Goal: Information Seeking & Learning: Check status

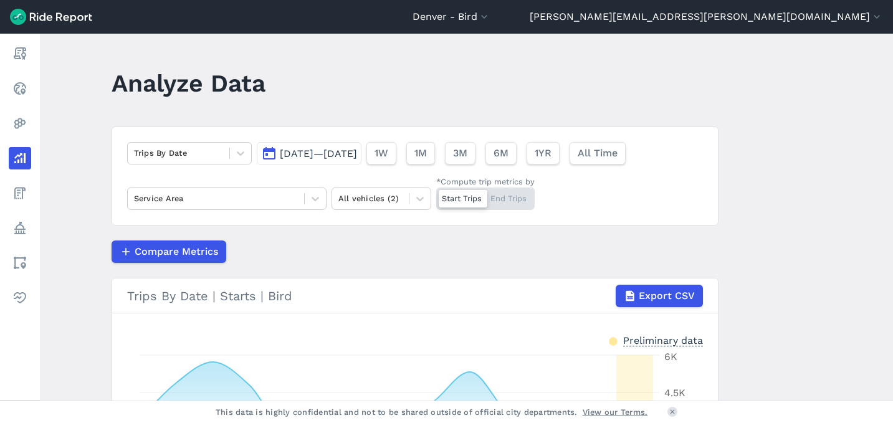
click at [328, 156] on span "[DATE]—[DATE]" at bounding box center [318, 154] width 77 height 12
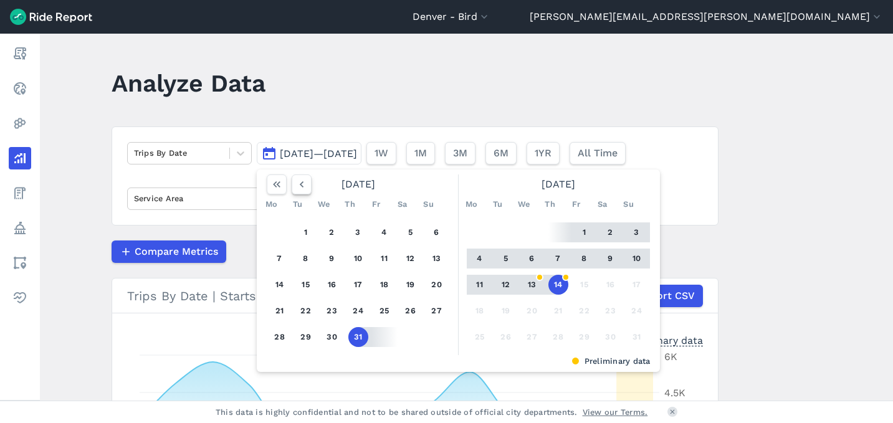
drag, startPoint x: 278, startPoint y: 188, endPoint x: 302, endPoint y: 183, distance: 24.2
click at [302, 183] on div at bounding box center [289, 184] width 45 height 20
click at [300, 182] on use "button" at bounding box center [301, 184] width 4 height 6
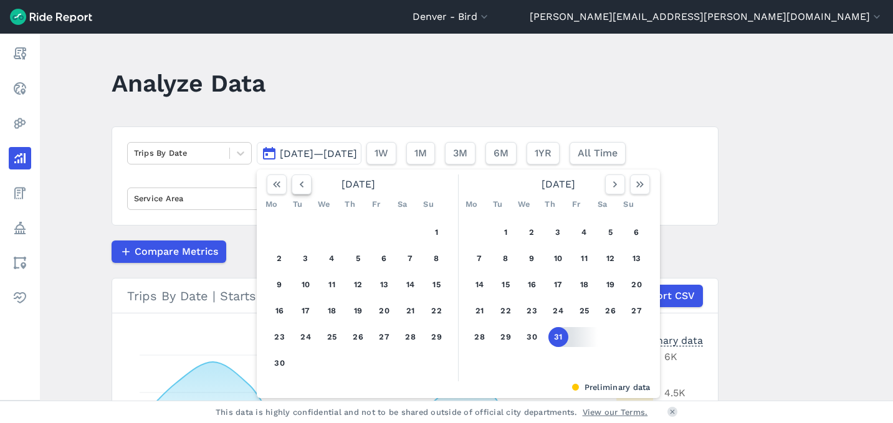
click at [300, 182] on use "button" at bounding box center [301, 184] width 4 height 6
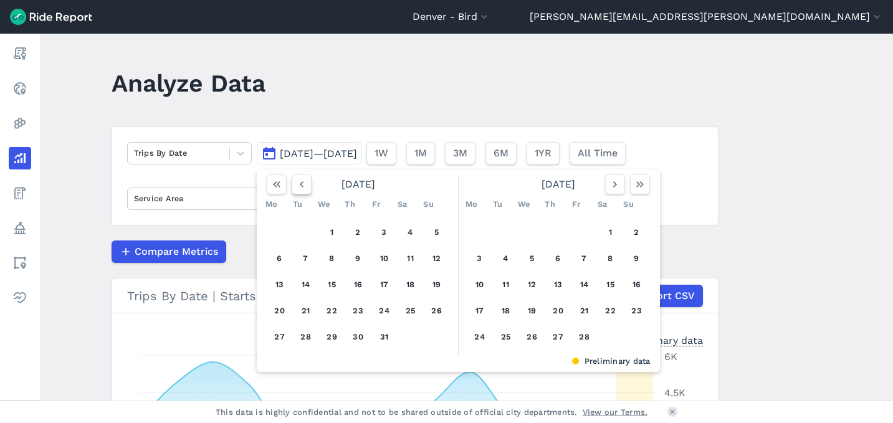
click at [300, 183] on use "button" at bounding box center [301, 184] width 4 height 6
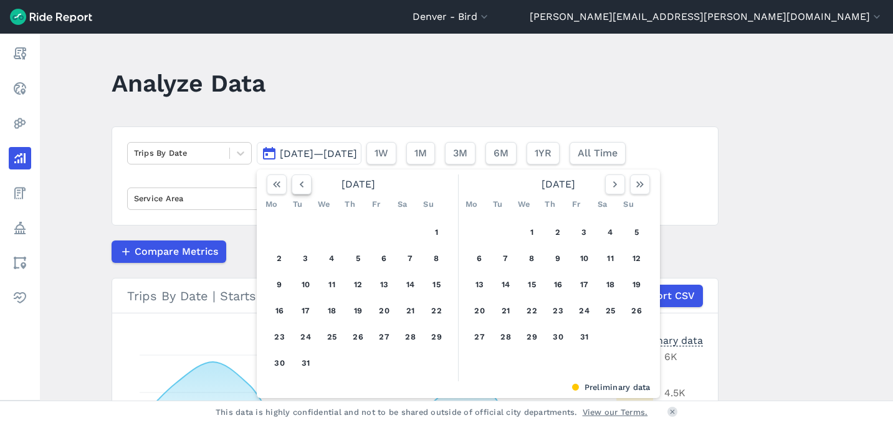
click at [300, 183] on icon "button" at bounding box center [301, 184] width 12 height 12
click at [300, 183] on use "button" at bounding box center [301, 184] width 4 height 6
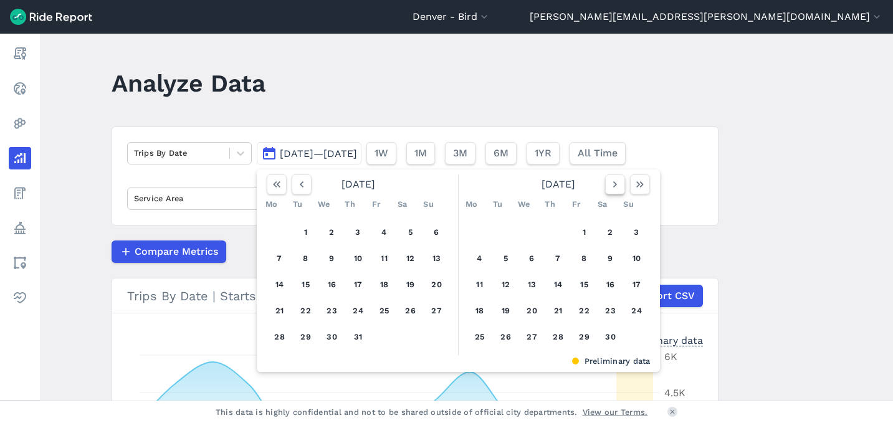
click at [614, 186] on icon "button" at bounding box center [615, 184] width 12 height 12
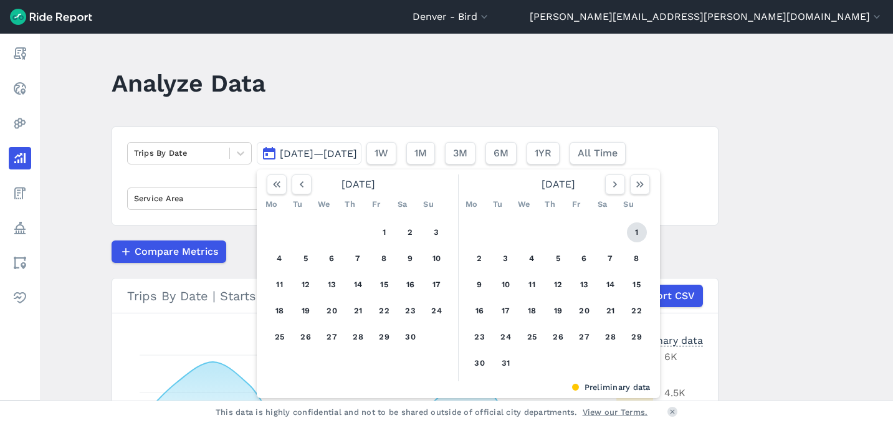
click at [630, 231] on button "1" at bounding box center [637, 232] width 20 height 20
click at [636, 191] on button "button" at bounding box center [640, 184] width 20 height 20
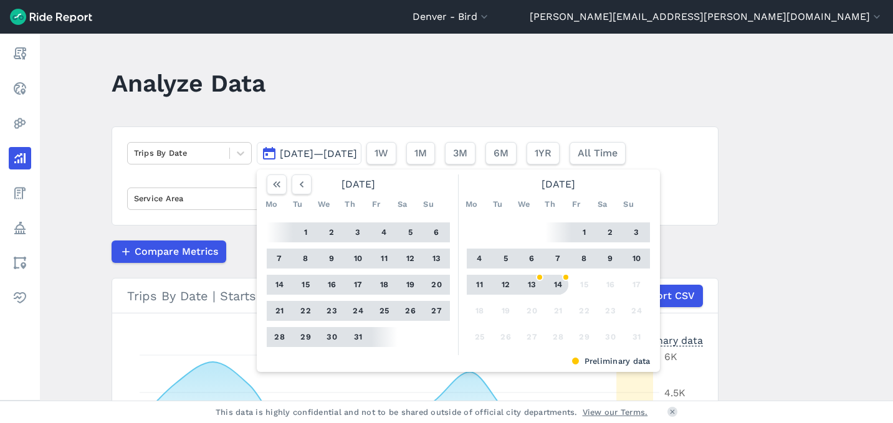
click at [564, 288] on button "14" at bounding box center [558, 285] width 20 height 20
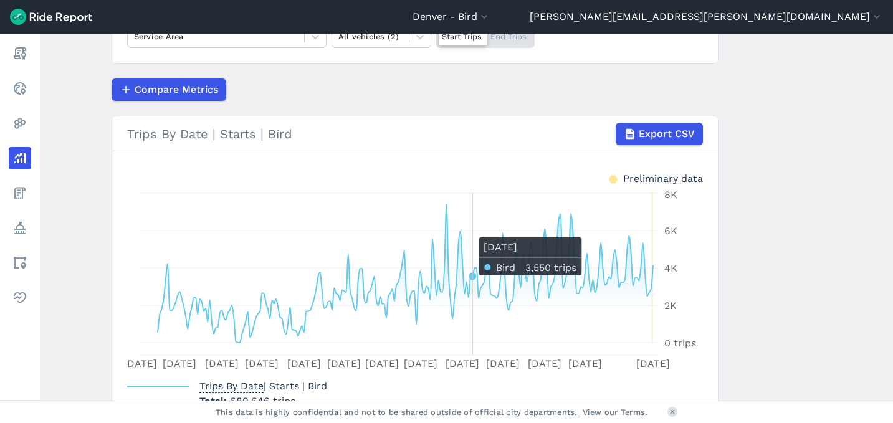
scroll to position [245, 0]
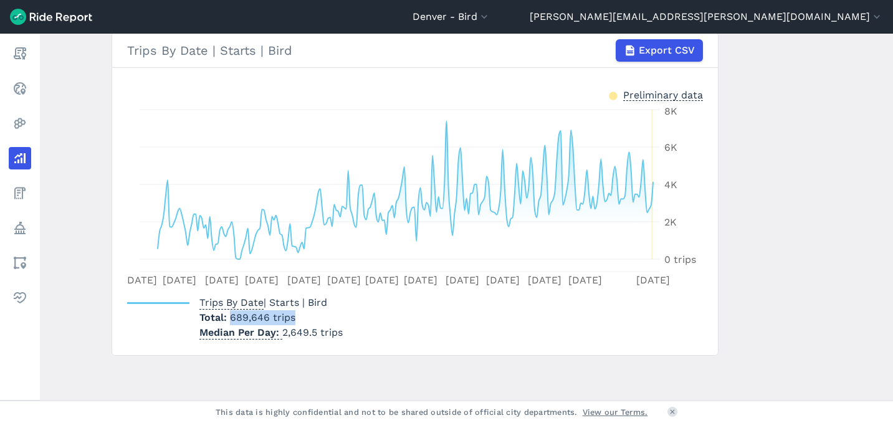
drag, startPoint x: 296, startPoint y: 318, endPoint x: 225, endPoint y: 320, distance: 71.0
click at [225, 320] on p "Total 689,646 trips" at bounding box center [270, 317] width 143 height 15
click at [351, 315] on div "Trips By Date | Starts | Bird Total 689,646 trips Median Per Day 2,649.5 trips" at bounding box center [415, 315] width 576 height 50
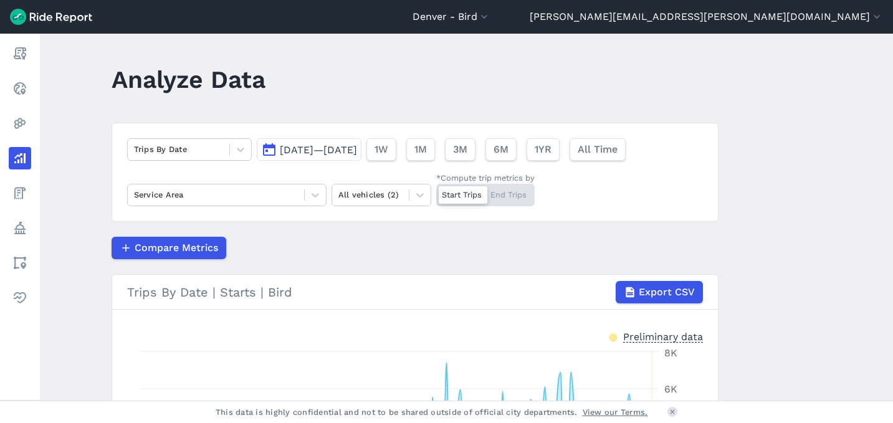
scroll to position [3, 0]
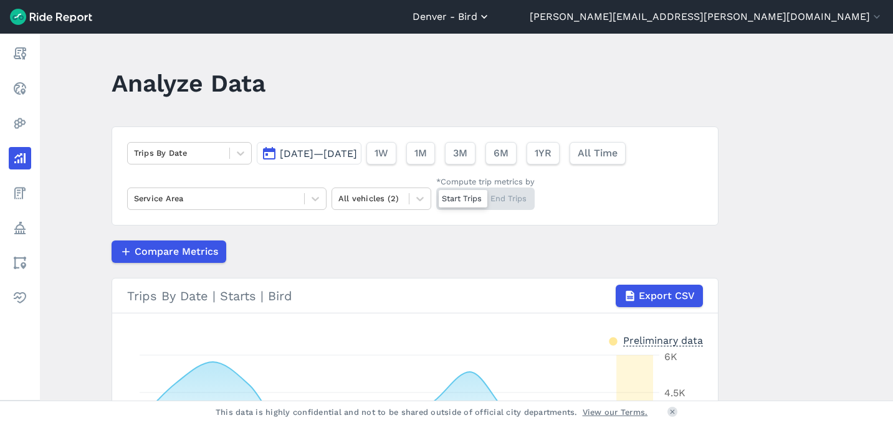
click at [490, 17] on button "Denver - Bird" at bounding box center [451, 16] width 78 height 15
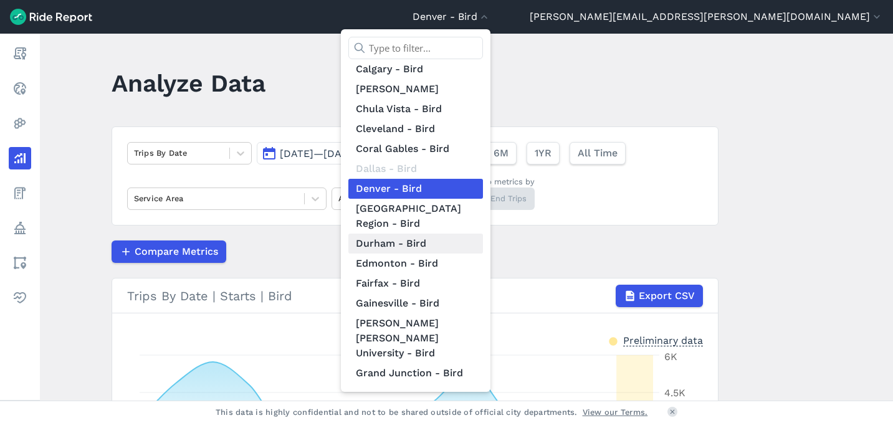
scroll to position [194, 0]
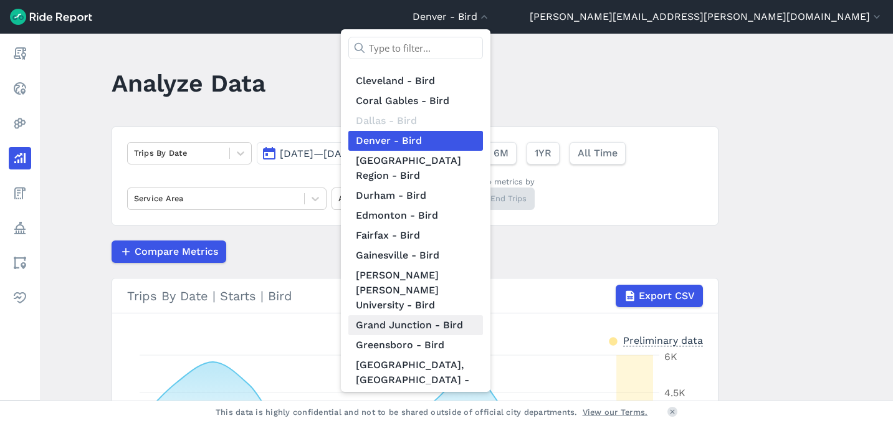
click at [483, 315] on link "Grand Junction - Bird" at bounding box center [415, 325] width 135 height 20
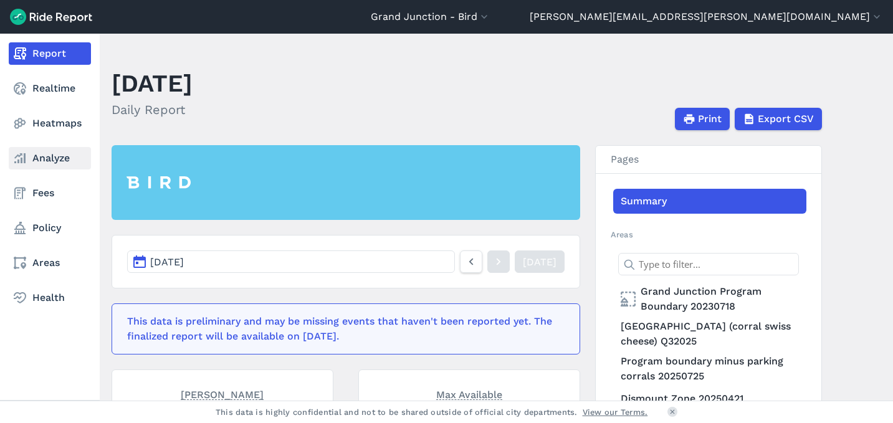
click at [59, 165] on link "Analyze" at bounding box center [50, 158] width 82 height 22
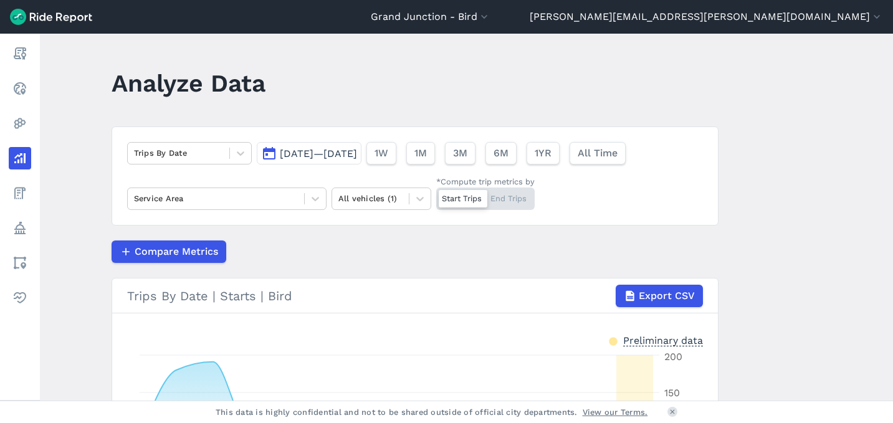
click at [320, 156] on span "[DATE]—[DATE]" at bounding box center [318, 154] width 77 height 12
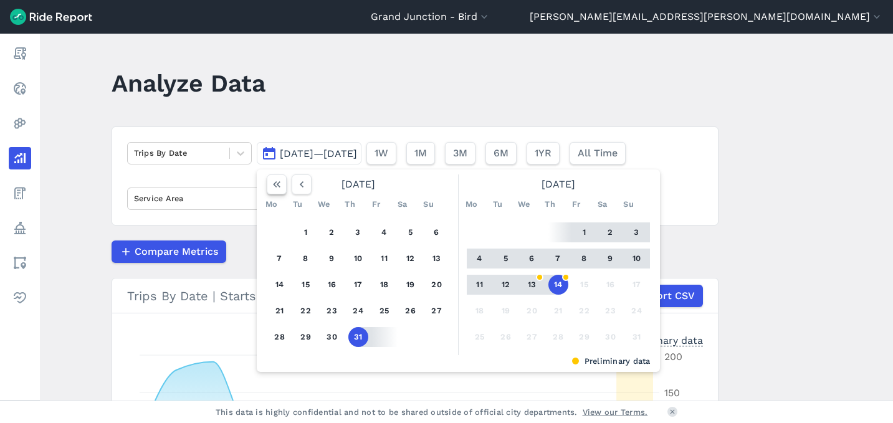
click at [276, 181] on icon "button" at bounding box center [276, 184] width 12 height 12
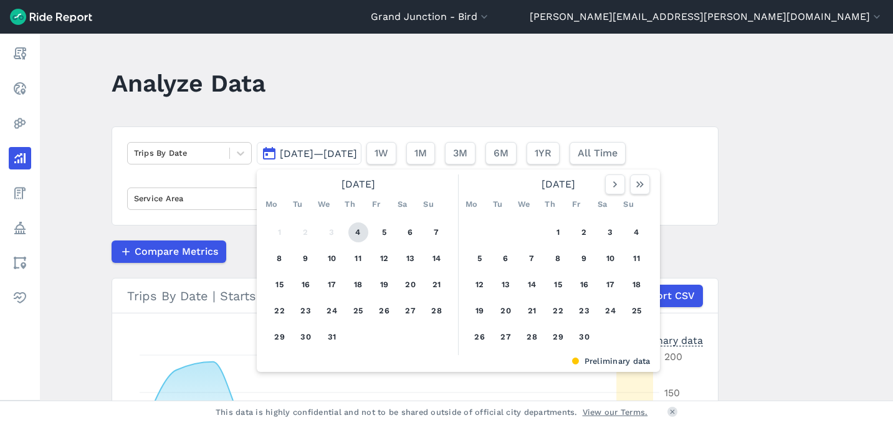
click at [362, 229] on button "4" at bounding box center [358, 232] width 20 height 20
click at [634, 186] on icon "button" at bounding box center [640, 184] width 12 height 12
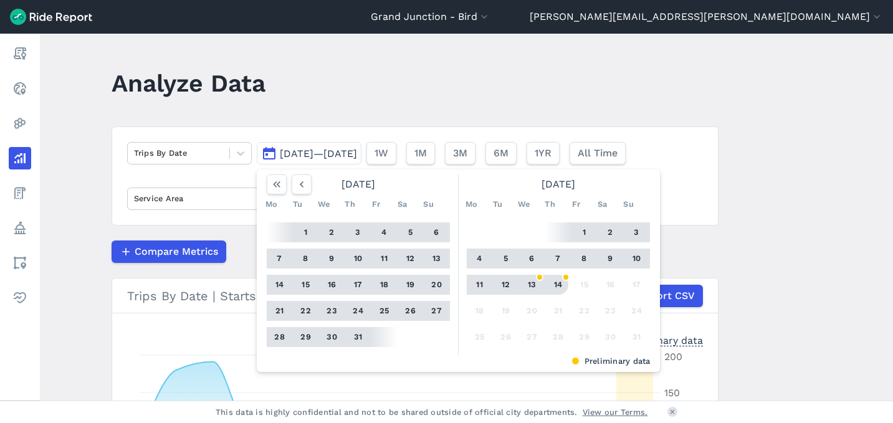
click at [562, 285] on button "14" at bounding box center [558, 285] width 20 height 20
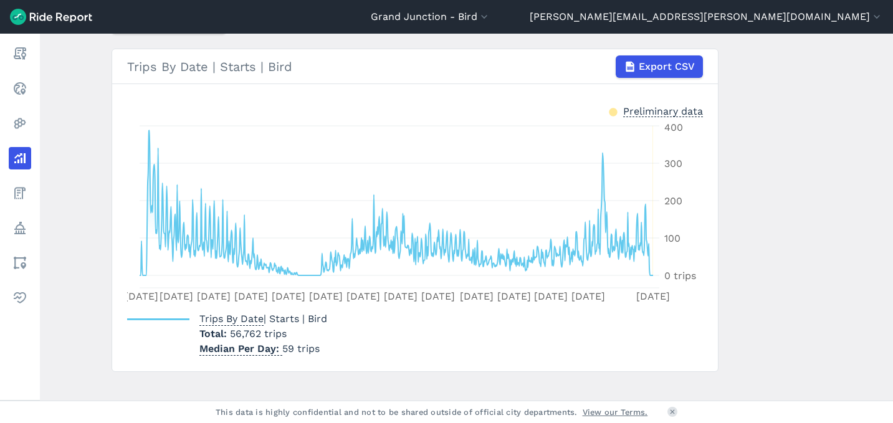
scroll to position [227, 0]
